Goal: Register for event/course

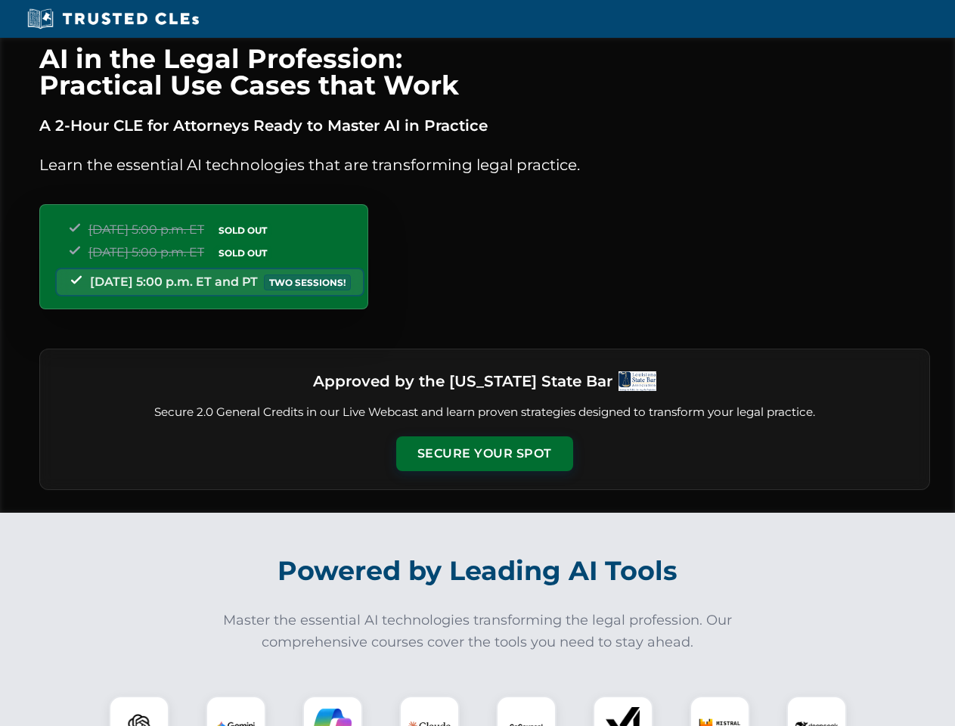
click at [484, 453] on button "Secure Your Spot" at bounding box center [484, 453] width 177 height 35
click at [139, 710] on img at bounding box center [139, 726] width 44 height 44
